Goal: Obtain resource: Obtain resource

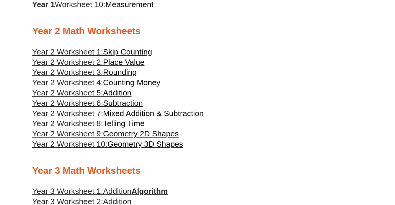
scroll to position [439, 0]
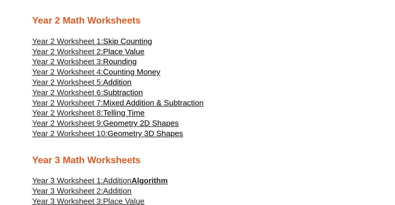
click at [184, 107] on span "Mixed Addition & Subtraction" at bounding box center [153, 103] width 101 height 9
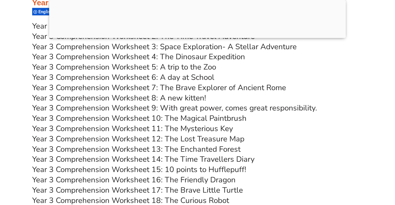
scroll to position [1998, 0]
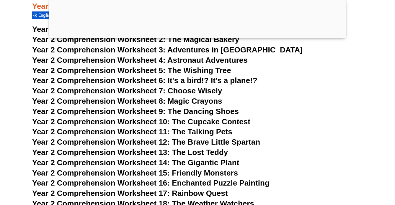
scroll to position [1464, 0]
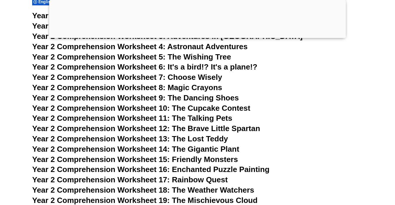
click at [242, 48] on span "Astronaut Adventures" at bounding box center [207, 46] width 80 height 9
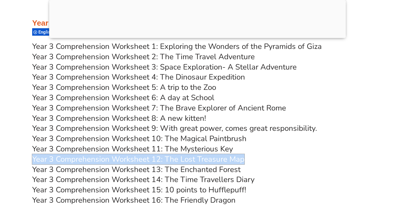
scroll to position [1977, 0]
click at [181, 152] on link "Year 3 Comprehension Worksheet 11: The Mysterious Key" at bounding box center [132, 149] width 201 height 10
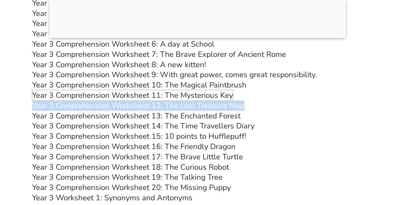
scroll to position [2031, 0]
click at [188, 166] on link "Year 3 Comprehension Worksheet 18: The Curious Robot" at bounding box center [130, 167] width 197 height 10
